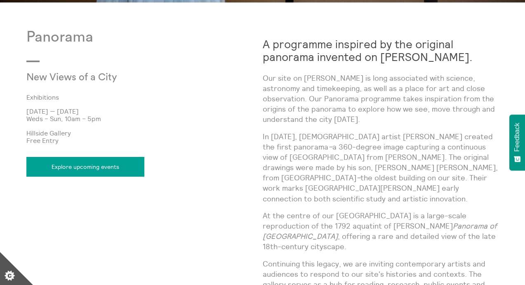
scroll to position [392, 0]
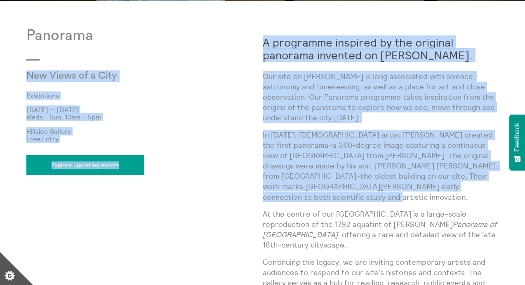
drag, startPoint x: 258, startPoint y: 42, endPoint x: 351, endPoint y: 191, distance: 176.1
click at [351, 191] on div "Panorama New Views of a City Exhibitions 9 Jul 2025 — 21 Dec 2025 Weds – Sun, 1…" at bounding box center [262, 268] width 472 height 483
click at [351, 191] on p "In 1788, Irish artist Robert Barker created the first panorama – a 360-degree i…" at bounding box center [381, 166] width 236 height 73
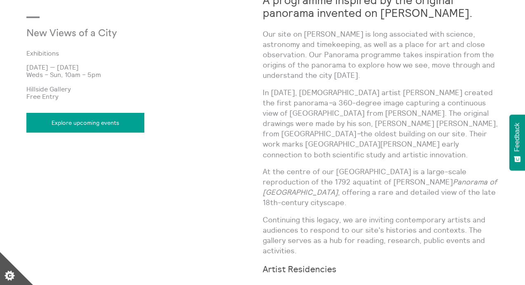
scroll to position [416, 0]
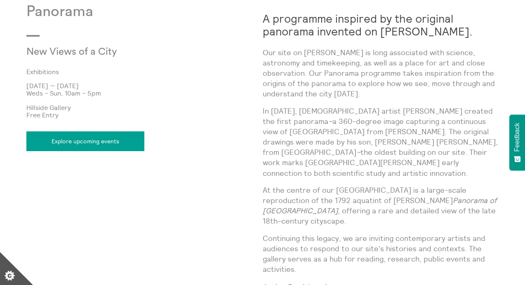
drag, startPoint x: 469, startPoint y: 232, endPoint x: 263, endPoint y: 20, distance: 295.2
click at [263, 20] on div "A programme inspired by the original panorama invented on Calton Hill. Our site…" at bounding box center [381, 231] width 236 height 456
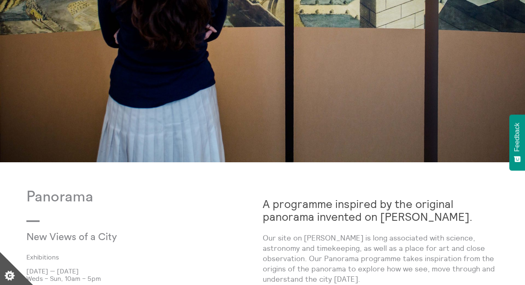
scroll to position [0, 0]
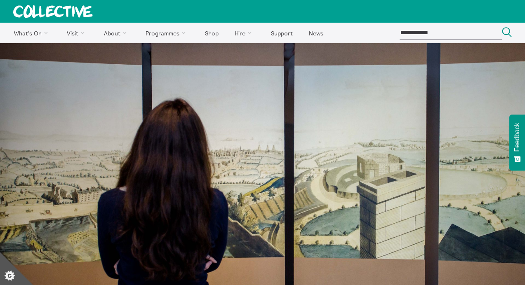
click at [463, 30] on input "search" at bounding box center [450, 33] width 102 height 14
type input "**********"
click at [502, 27] on button "Search Close" at bounding box center [507, 32] width 10 height 11
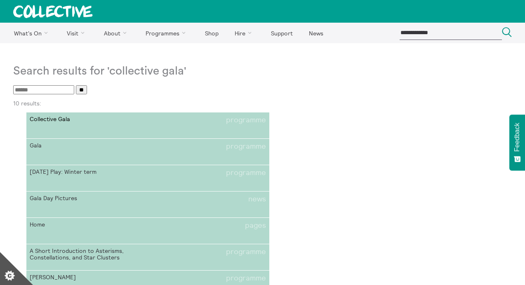
click at [55, 124] on span "Collective Gala" at bounding box center [89, 120] width 118 height 9
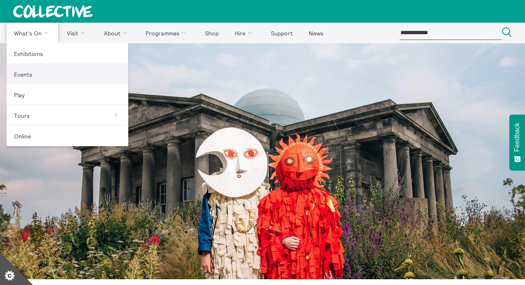
click at [23, 77] on link "Events" at bounding box center [68, 74] width 122 height 21
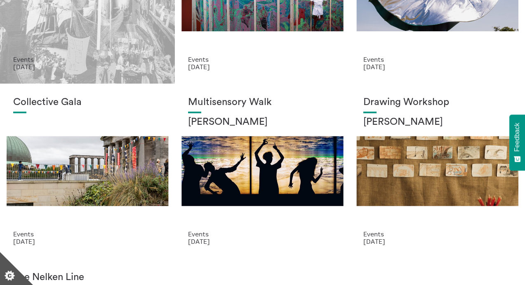
scroll to position [174, 0]
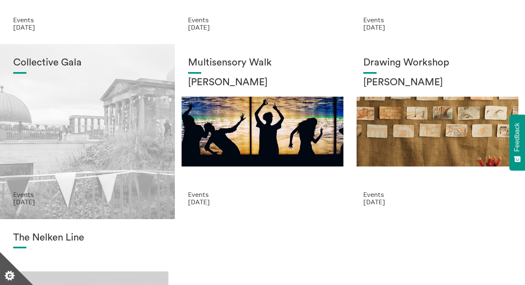
click at [82, 105] on div "Collective Gala" at bounding box center [87, 124] width 148 height 134
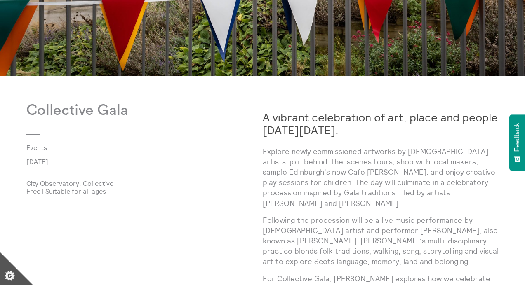
scroll to position [364, 0]
